Goal: Information Seeking & Learning: Learn about a topic

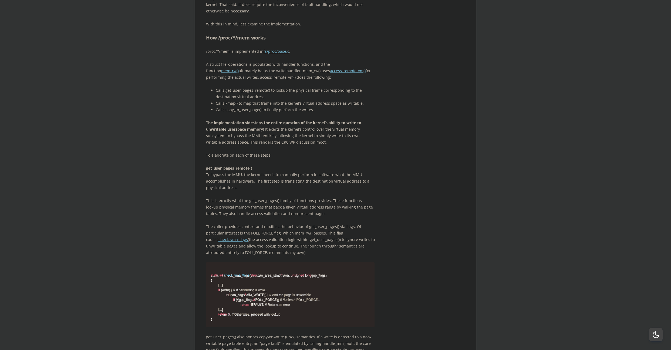
scroll to position [1158, 0]
drag, startPoint x: 291, startPoint y: 98, endPoint x: 263, endPoint y: 98, distance: 27.6
click at [263, 53] on p "/proc/*/mem is implemented in fs/proc/base.c ." at bounding box center [290, 49] width 169 height 6
copy p "fs/proc/base.c ."
click at [252, 98] on li "Calls get_user_pages_remote() to lookup the physical frame corresponding to the…" at bounding box center [295, 91] width 159 height 13
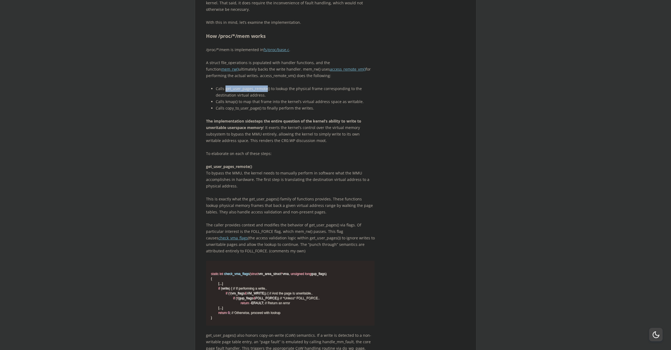
click at [252, 98] on li "Calls get_user_pages_remote() to lookup the physical frame corresponding to the…" at bounding box center [295, 91] width 159 height 13
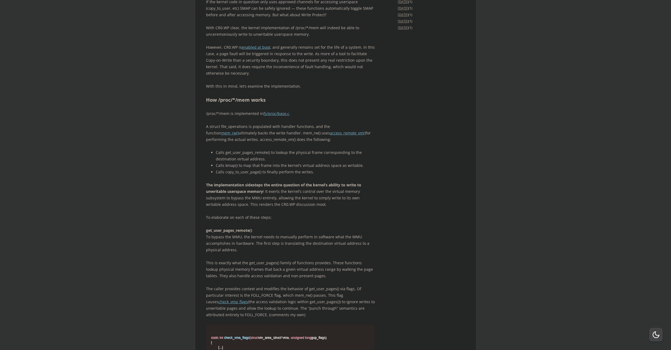
scroll to position [1109, 0]
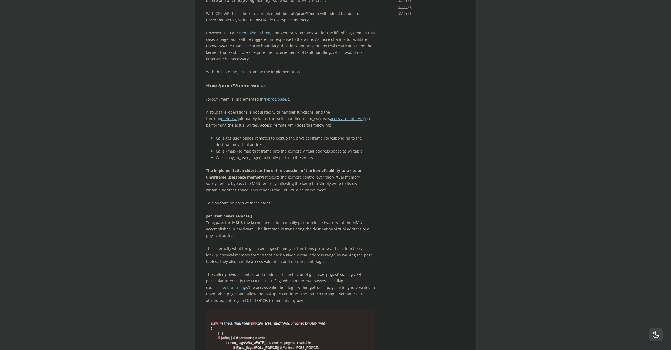
click at [245, 128] on p "A struct file_operations is populated with handler functions, and the function …" at bounding box center [290, 118] width 169 height 19
copy p "access_remote_vm"
click at [243, 128] on p "A struct file_operations is populated with handler functions, and the function …" at bounding box center [290, 118] width 169 height 19
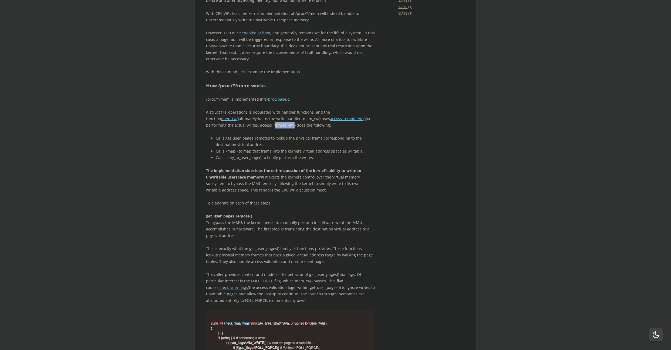
click at [244, 128] on p "A struct file_operations is populated with handler functions, and the function …" at bounding box center [290, 118] width 169 height 19
click at [249, 128] on p "A struct file_operations is populated with handler functions, and the function …" at bounding box center [290, 118] width 169 height 19
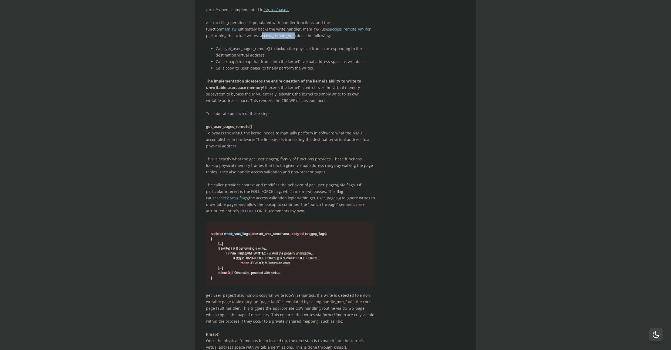
scroll to position [1199, 0]
drag, startPoint x: 264, startPoint y: 147, endPoint x: 271, endPoint y: 147, distance: 7.6
click at [276, 103] on p "The implementation sidesteps the entire question of the kernel’s ability to wri…" at bounding box center [290, 91] width 169 height 26
copy p "CR0.WP"
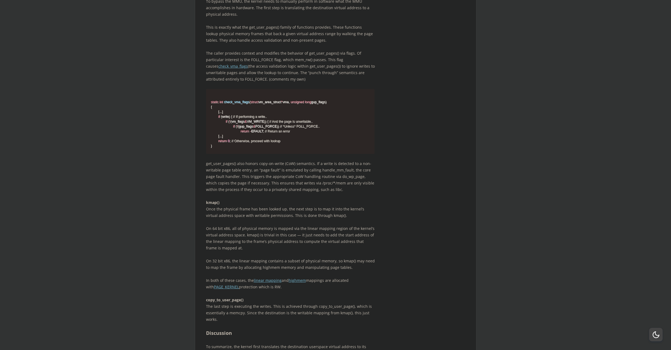
scroll to position [1331, 0]
click at [249, 103] on span "check_vma_flags" at bounding box center [236, 101] width 25 height 4
copy span "check_vma_flags"
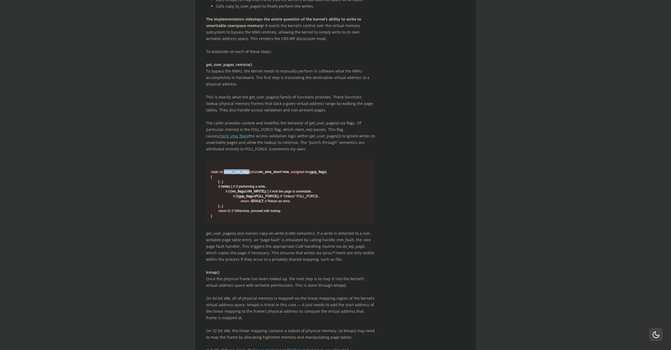
scroll to position [1258, 0]
click at [267, 146] on p "This is exactly what the get_user_pages() family of functions provides. These f…" at bounding box center [290, 125] width 169 height 58
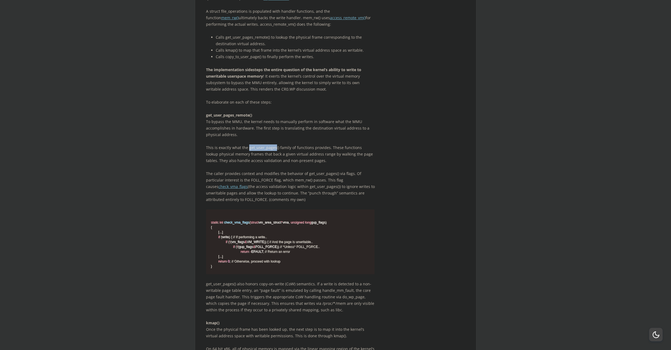
scroll to position [1209, 0]
click at [330, 21] on link "access_remote_vm()" at bounding box center [348, 18] width 36 height 5
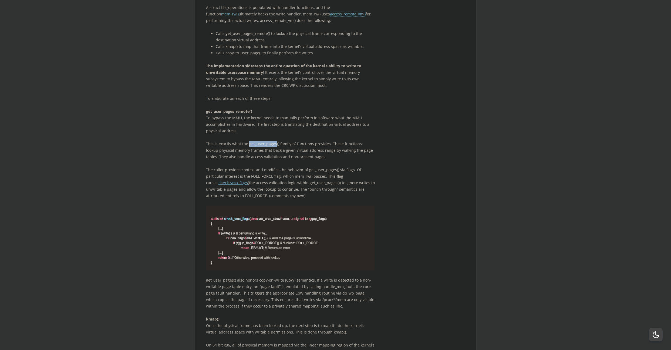
scroll to position [1212, 0]
click at [239, 18] on link "mem_rw()" at bounding box center [230, 15] width 18 height 5
drag, startPoint x: 295, startPoint y: 63, endPoint x: 319, endPoint y: 63, distance: 24.6
click at [319, 25] on p "A struct file_operations is populated with handler functions, and the function …" at bounding box center [290, 15] width 169 height 19
drag, startPoint x: 331, startPoint y: 63, endPoint x: 298, endPoint y: 63, distance: 32.4
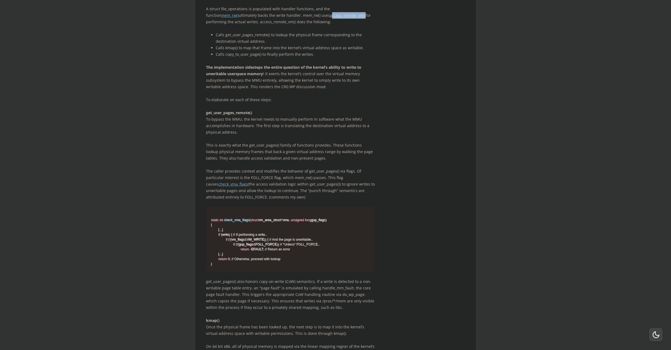
click at [298, 25] on p "A struct file_operations is populated with handler functions, and the function …" at bounding box center [290, 15] width 169 height 19
click at [330, 18] on link "access_remote_vm()" at bounding box center [348, 15] width 36 height 5
click at [250, 25] on p "A struct file_operations is populated with handler functions, and the function …" at bounding box center [290, 15] width 169 height 19
copy p "access_remote_vm"
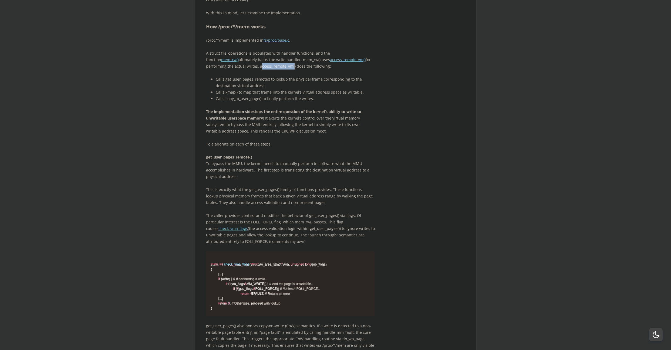
scroll to position [1167, 0]
drag, startPoint x: 373, startPoint y: 117, endPoint x: 343, endPoint y: 119, distance: 30.1
click at [373, 71] on p "A struct file_operations is populated with handler functions, and the function …" at bounding box center [290, 60] width 169 height 19
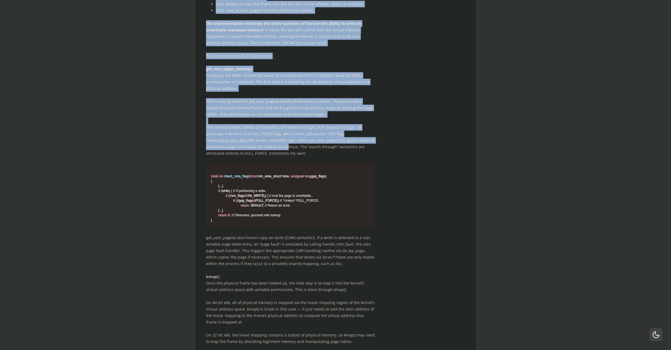
scroll to position [1256, 0]
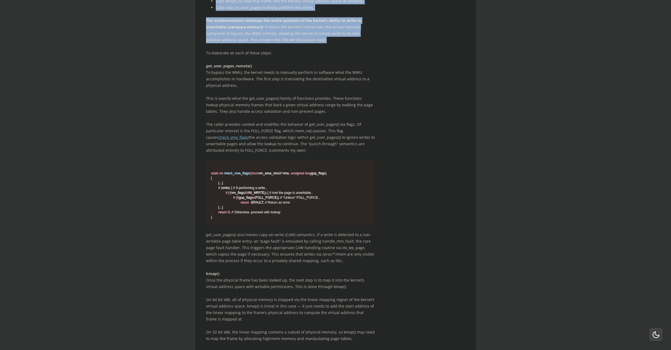
drag, startPoint x: 206, startPoint y: 121, endPoint x: 316, endPoint y: 89, distance: 114.1
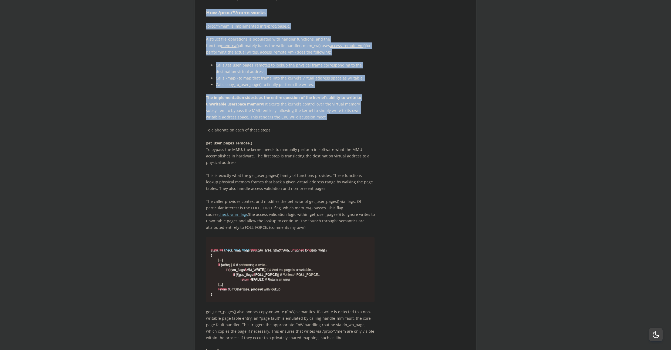
scroll to position [1181, 0]
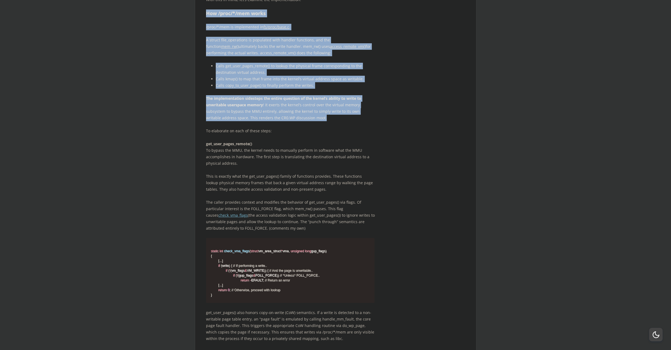
copy div "How /proc/*/mem works /proc/*/mem is implemented in fs/proc/base.c . A struct f…"
